Goal: Information Seeking & Learning: Learn about a topic

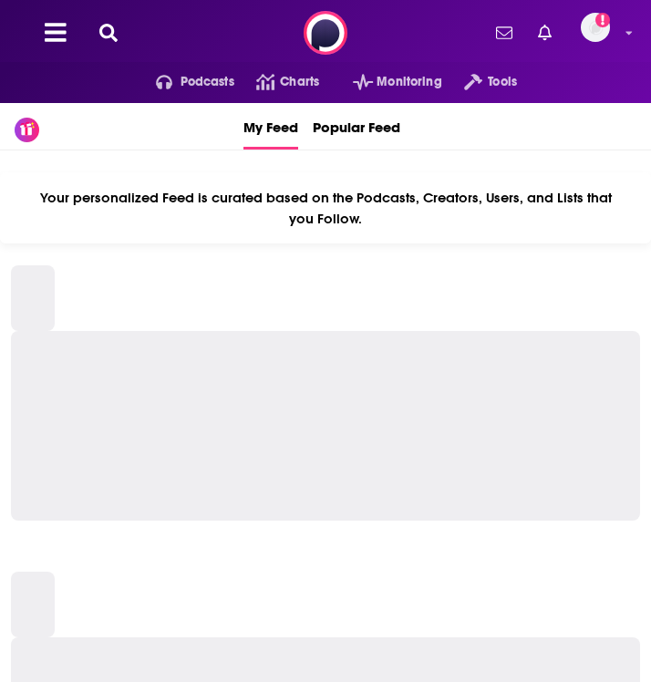
click at [103, 43] on div "Podcasts Charts Monitoring Tools For Business For Podcasters More Add a profile…" at bounding box center [325, 33] width 651 height 66
click at [109, 36] on icon at bounding box center [108, 33] width 18 height 18
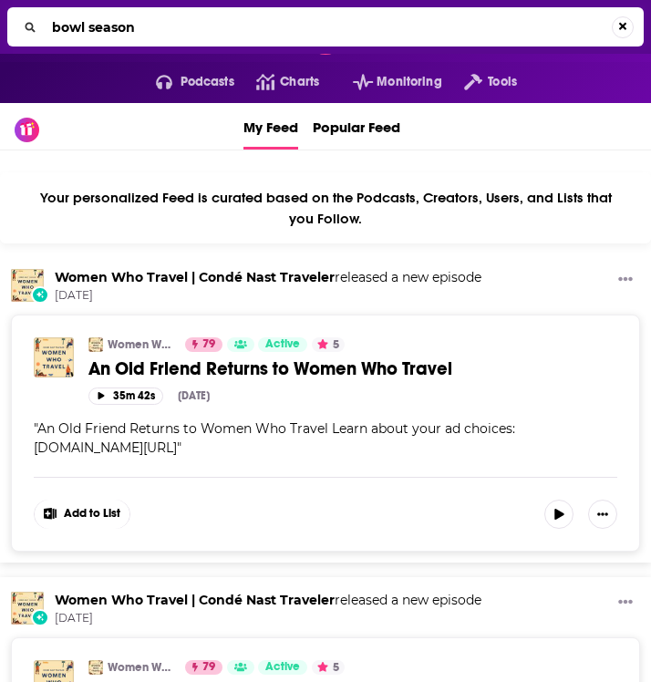
type input "bowl season"
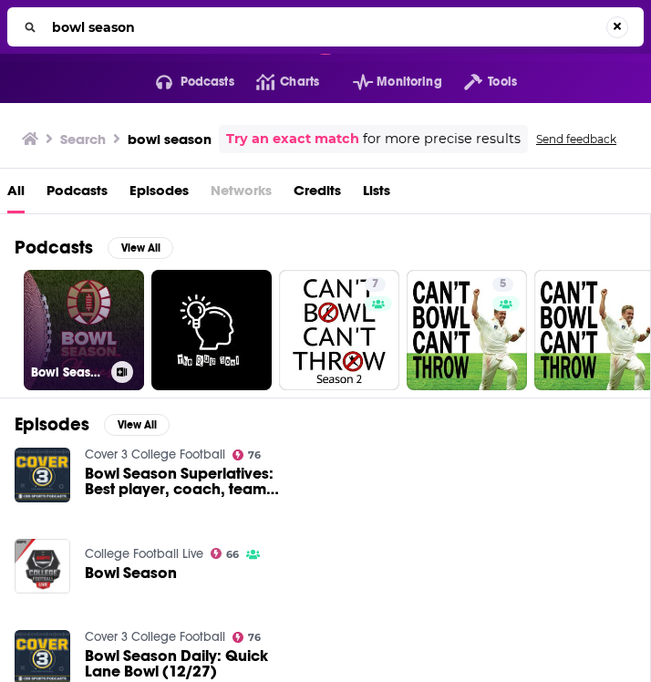
click at [80, 318] on link "Bowl Season Stories" at bounding box center [84, 330] width 120 height 120
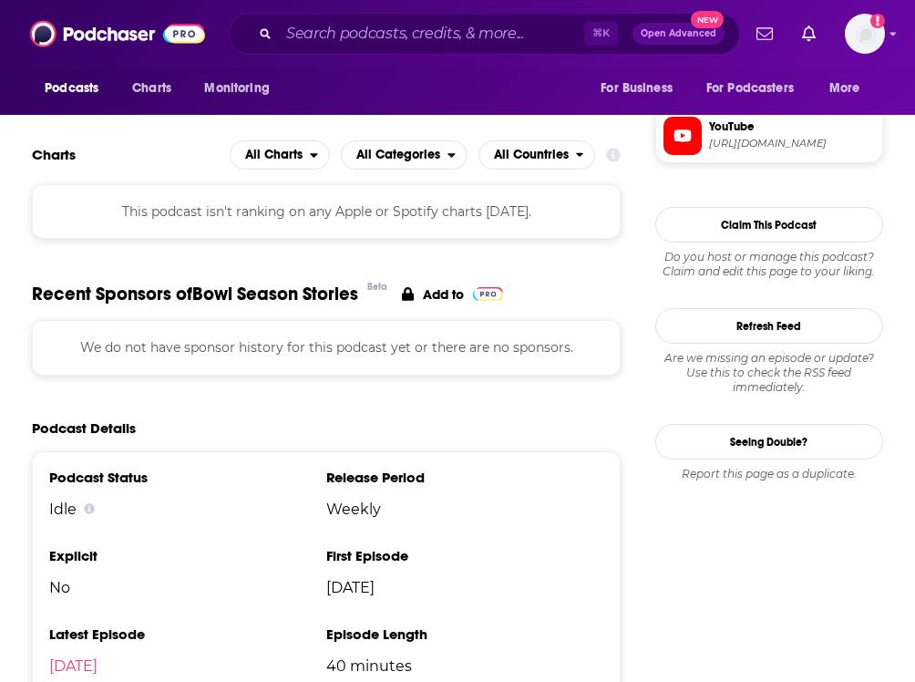
scroll to position [1667, 0]
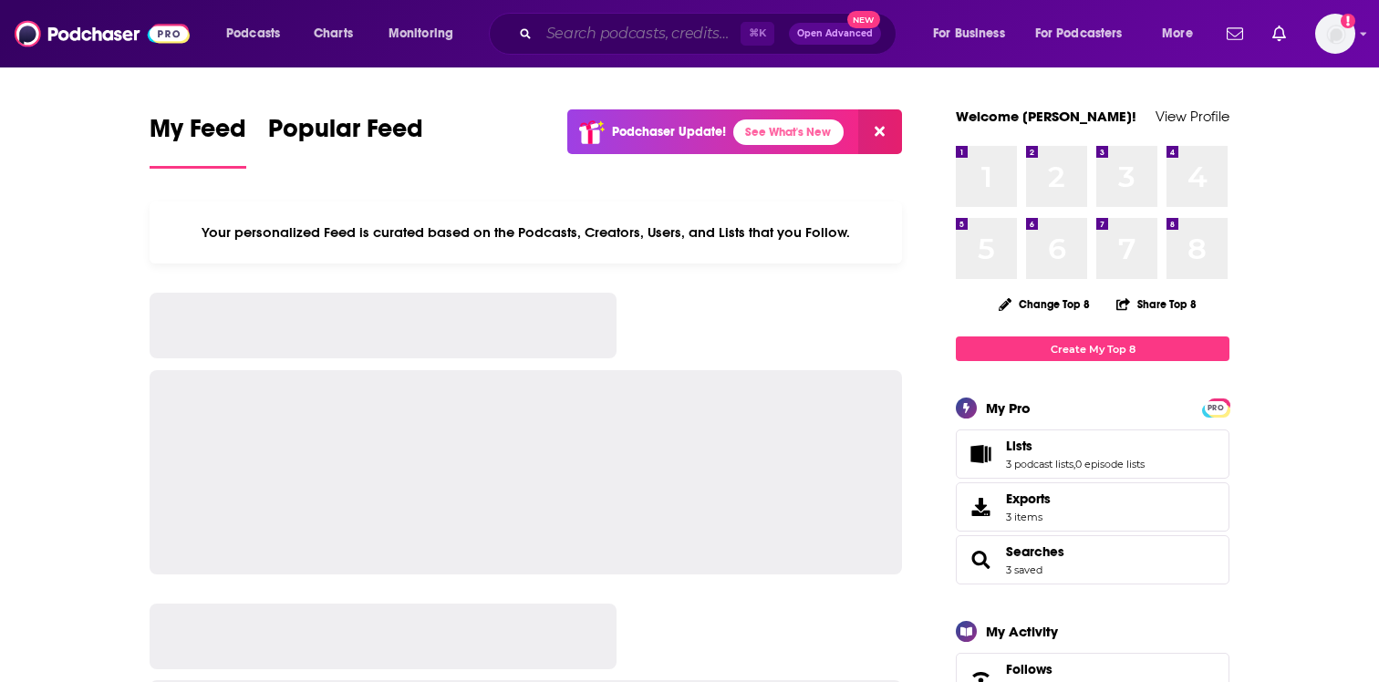
click at [552, 36] on input "Search podcasts, credits, & more..." at bounding box center [640, 33] width 202 height 29
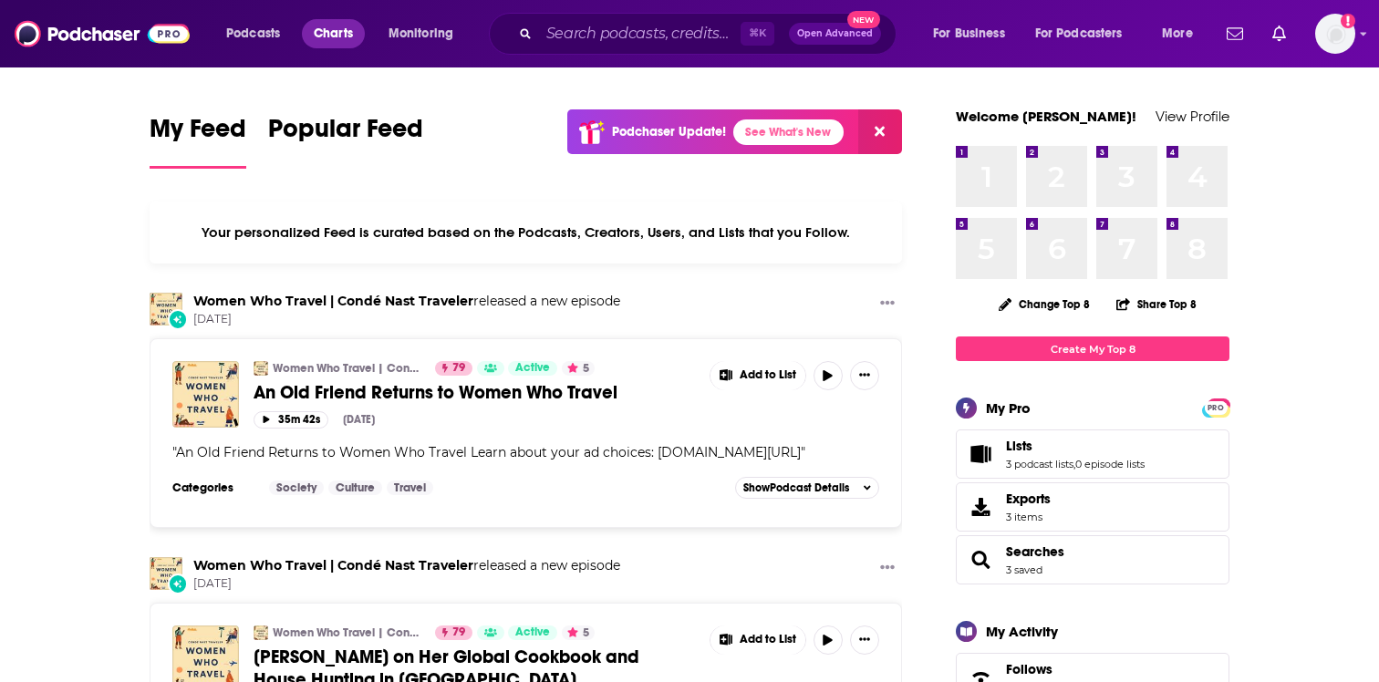
click at [330, 37] on span "Charts" at bounding box center [333, 34] width 39 height 26
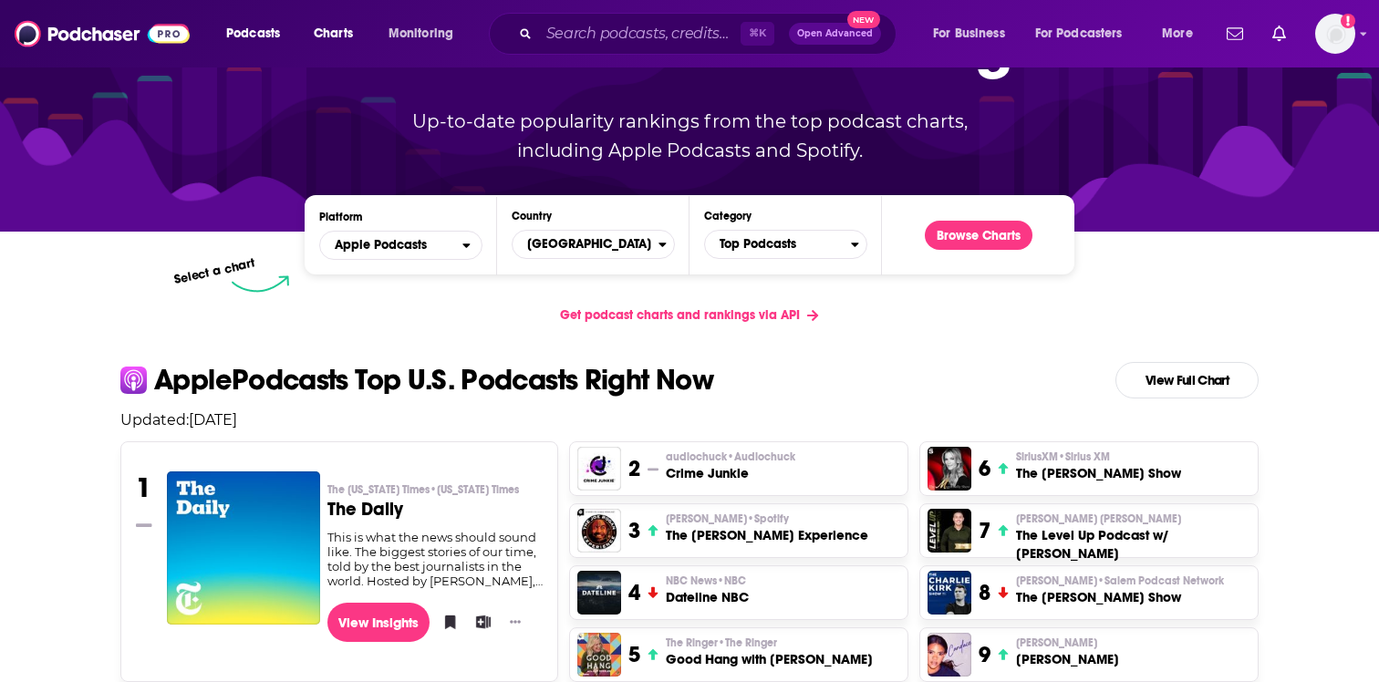
scroll to position [150, 0]
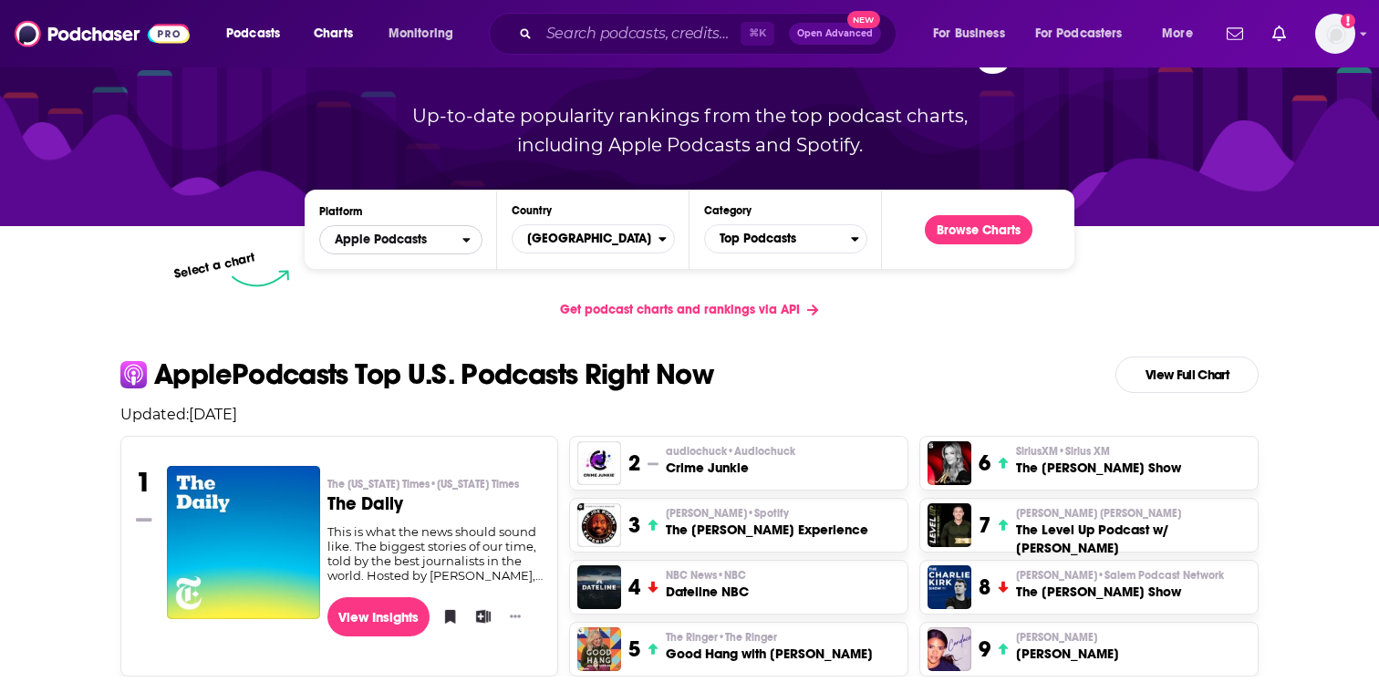
click at [455, 242] on span "Apple Podcasts" at bounding box center [391, 239] width 142 height 31
click at [512, 316] on div "Get podcast charts and rankings via API" at bounding box center [689, 309] width 1167 height 45
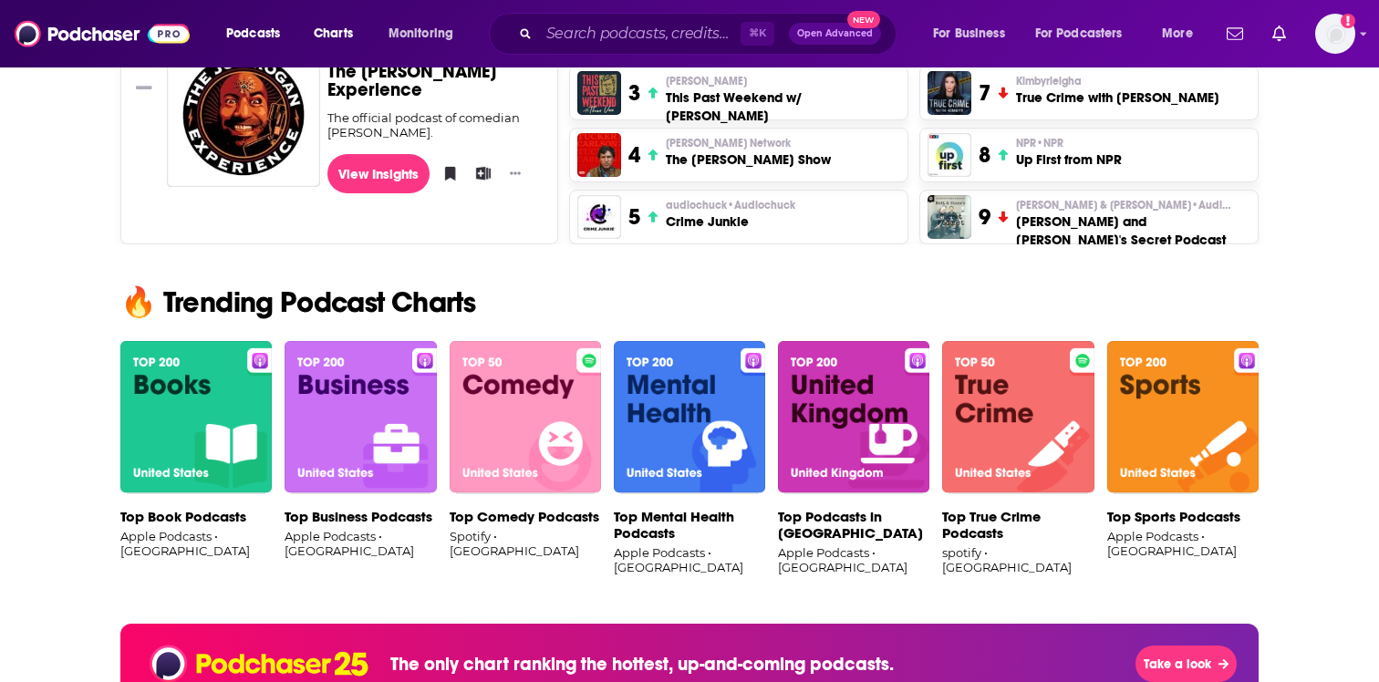
scroll to position [948, 0]
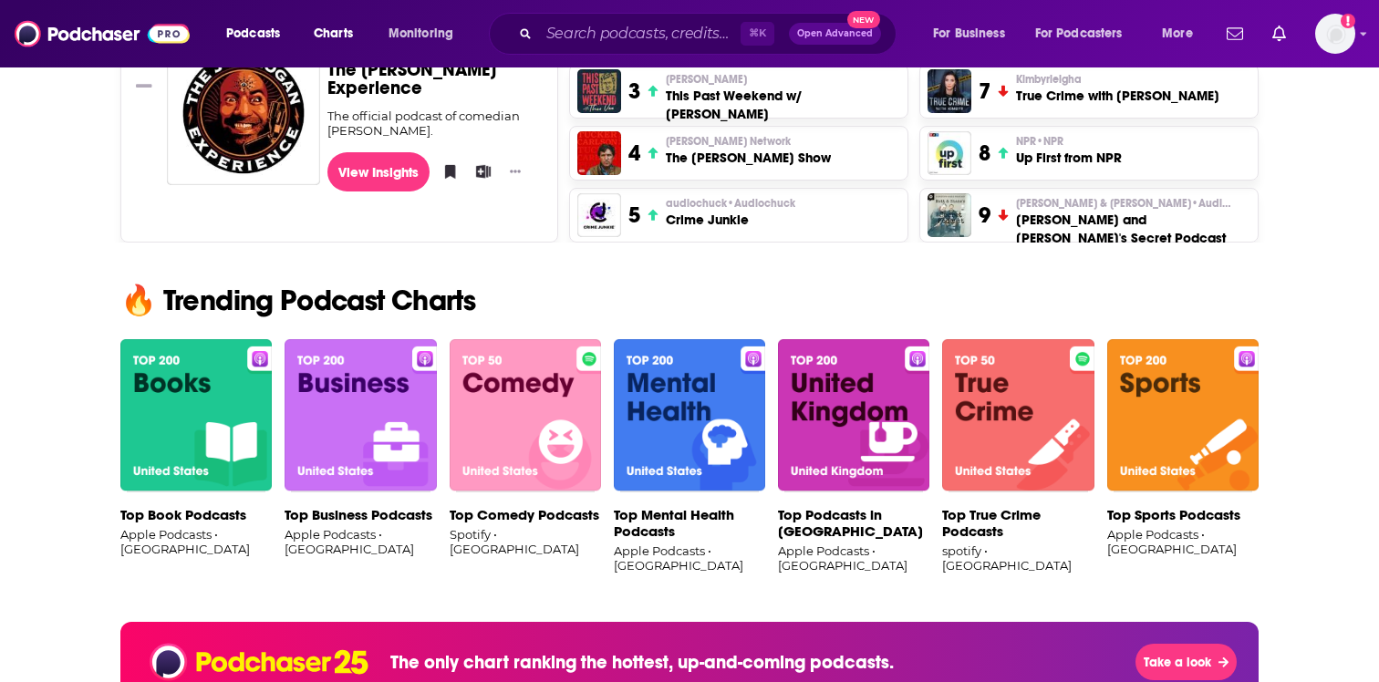
click at [1163, 421] on img at bounding box center [1182, 415] width 151 height 153
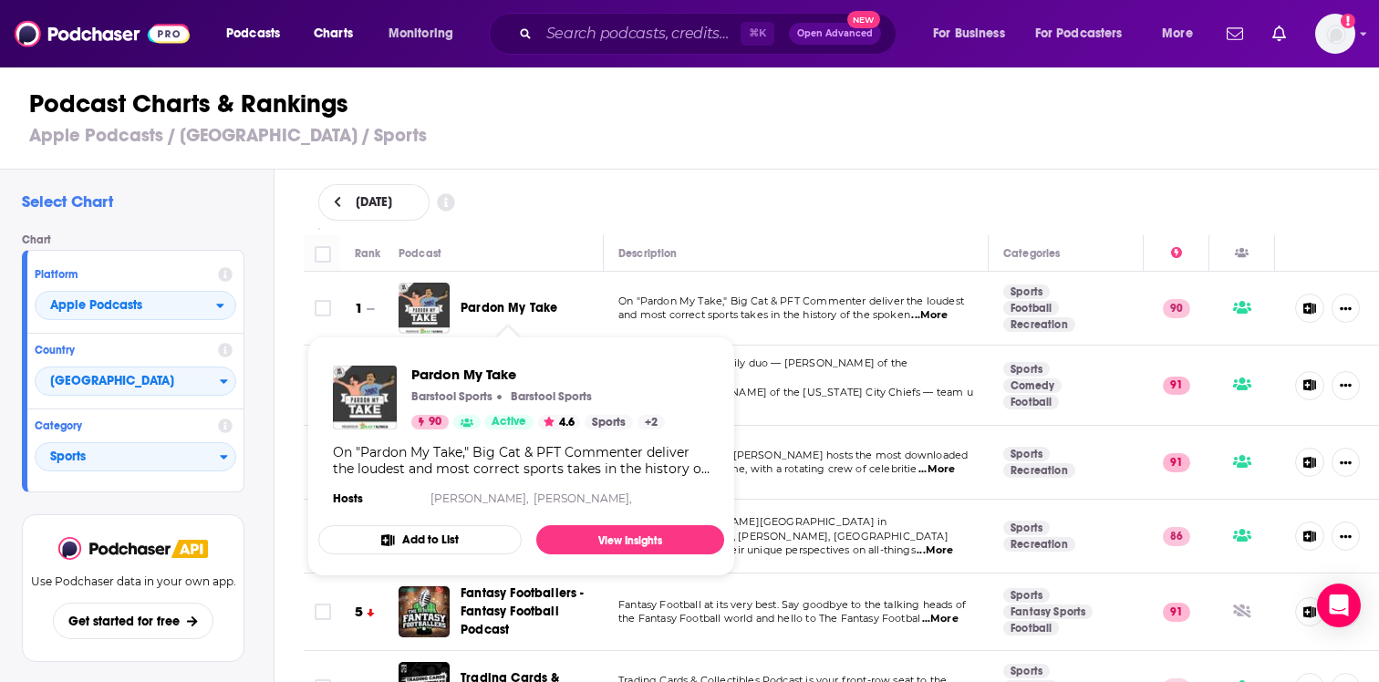
click at [473, 305] on span "Pardon My Take" at bounding box center [508, 308] width 97 height 16
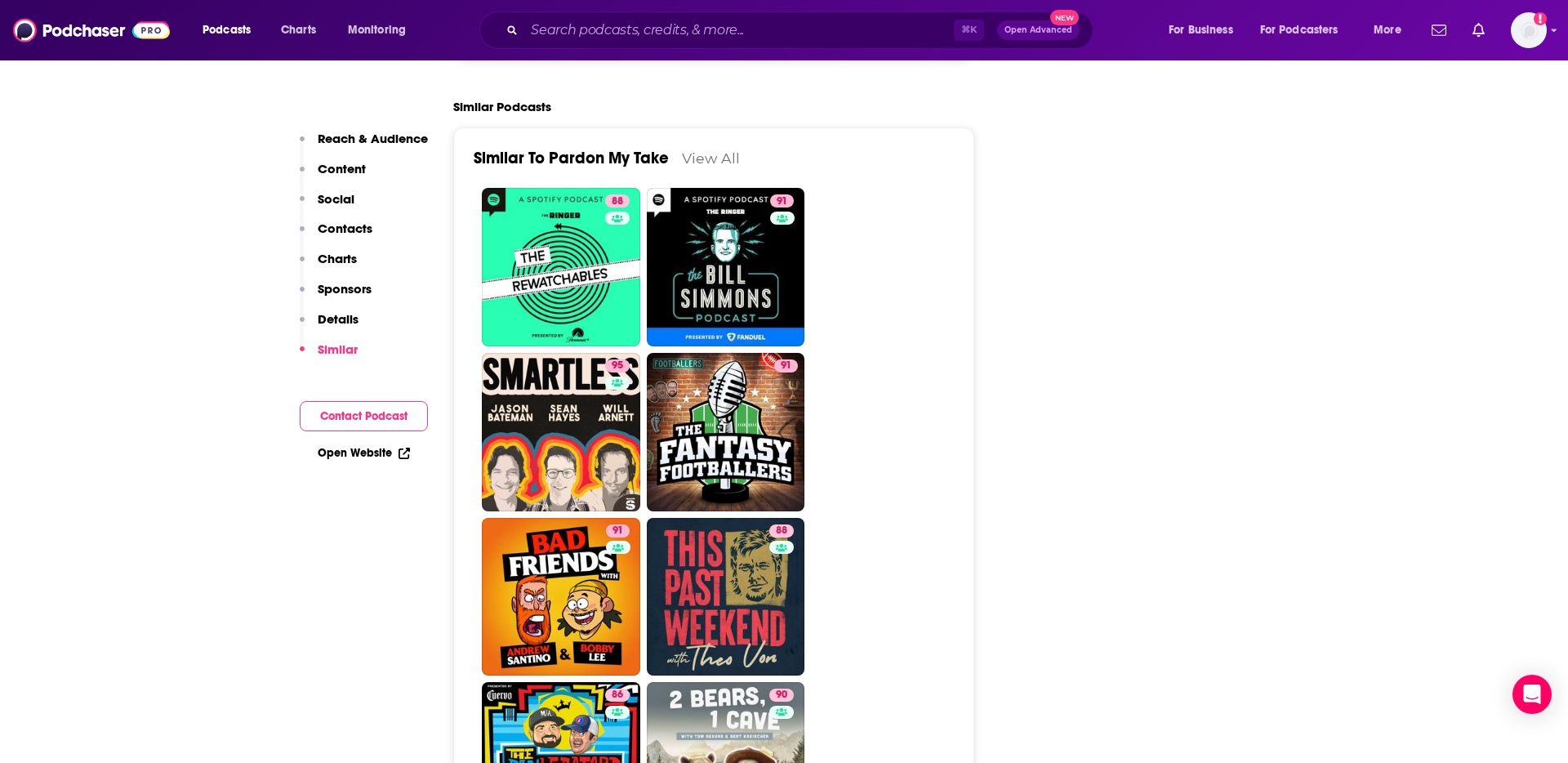
scroll to position [3846, 0]
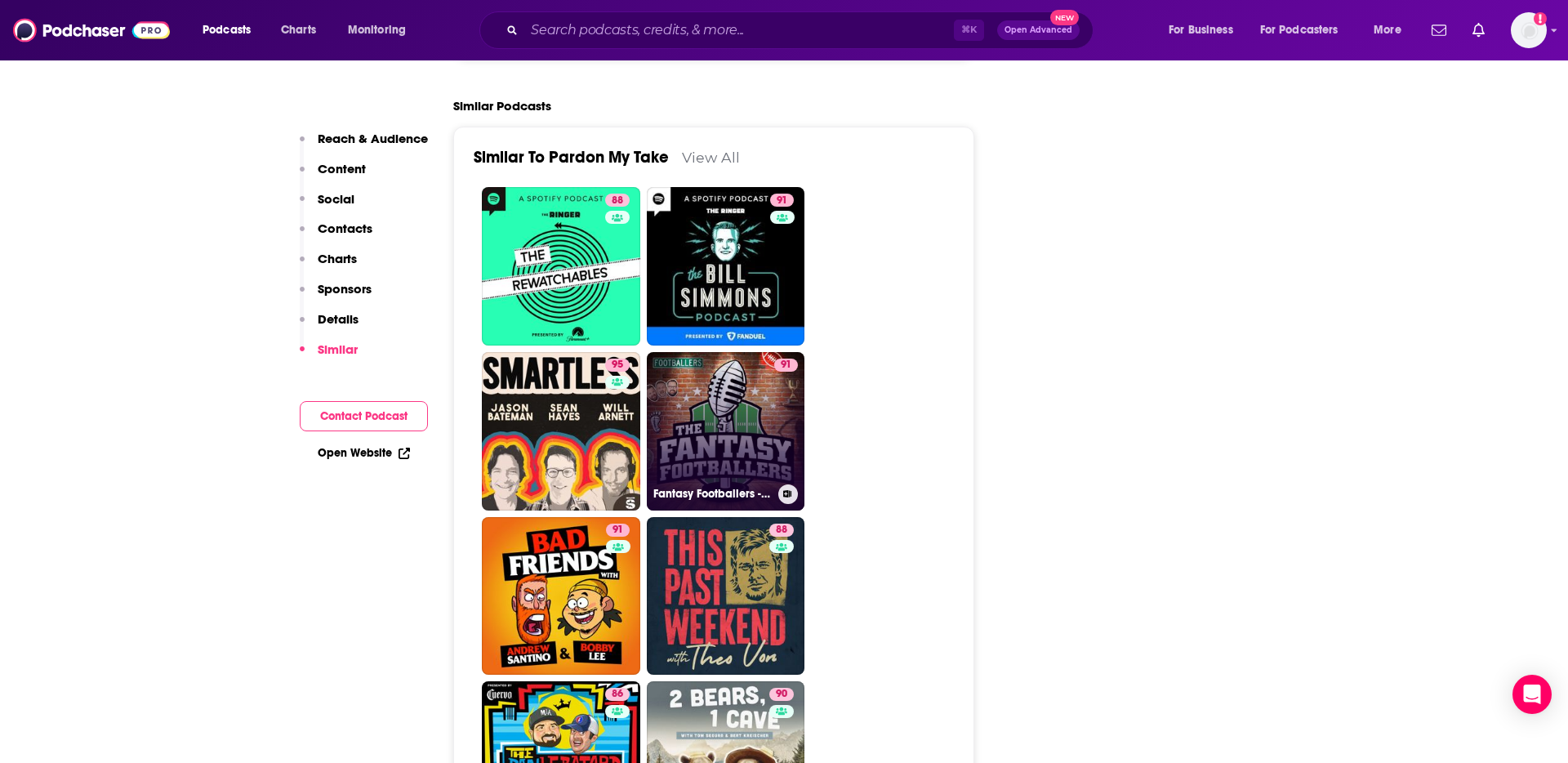
click at [746, 352] on link "91 Fantasy Footballers - Fantasy Football Podcast" at bounding box center [725, 431] width 159 height 159
type input "https://www.podchaser.com/podcasts/fantasy-footballers-fantasy-fo-39510"
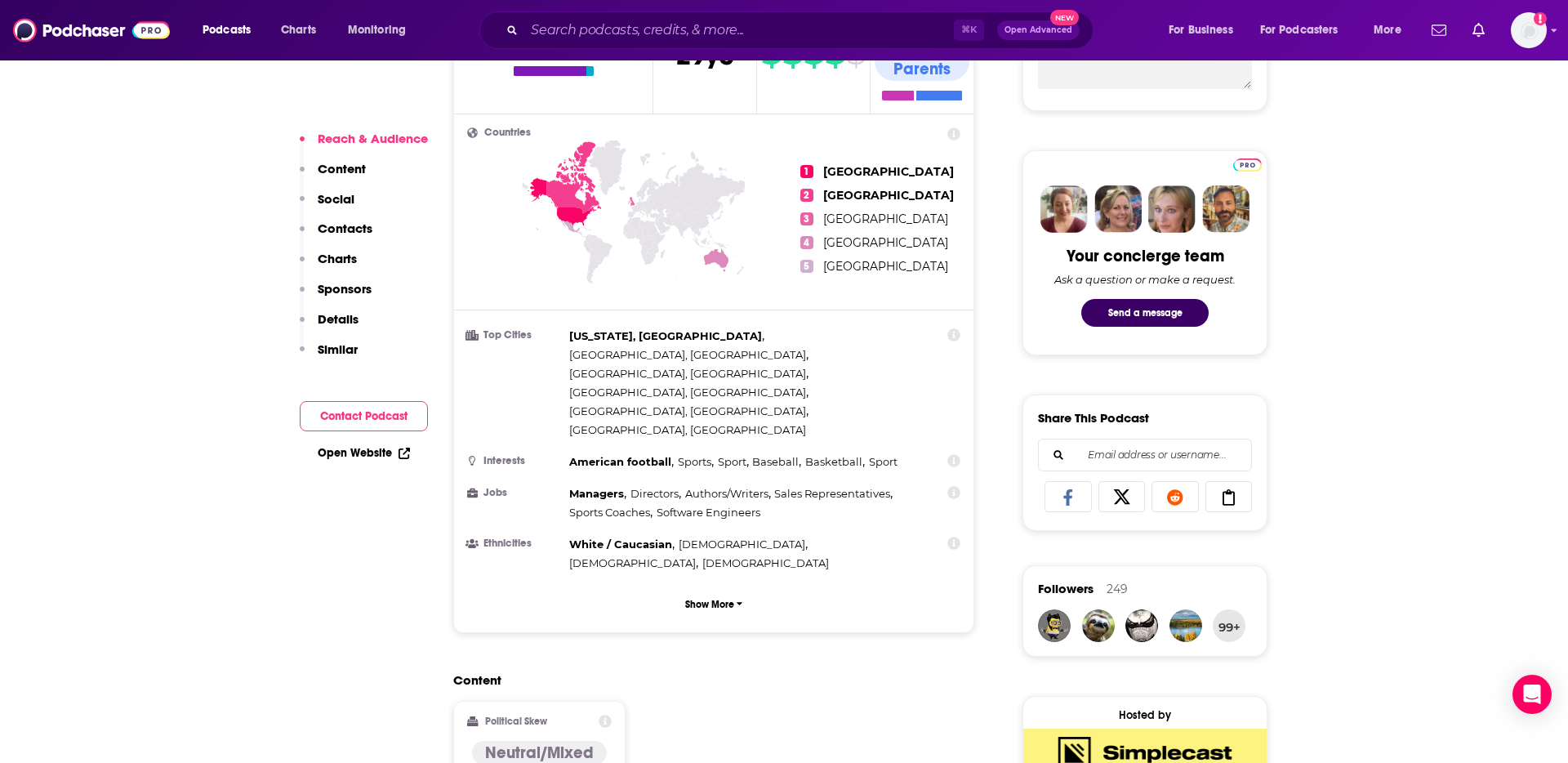
scroll to position [690, 0]
